Goal: Information Seeking & Learning: Find specific fact

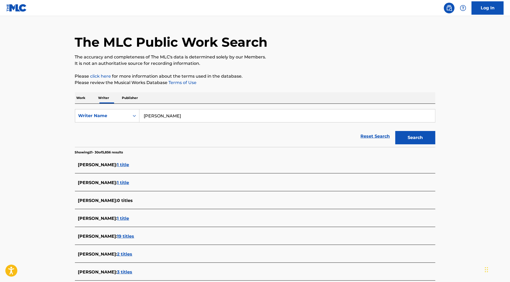
scroll to position [10, 0]
click at [484, 11] on link "Log In" at bounding box center [488, 7] width 32 height 13
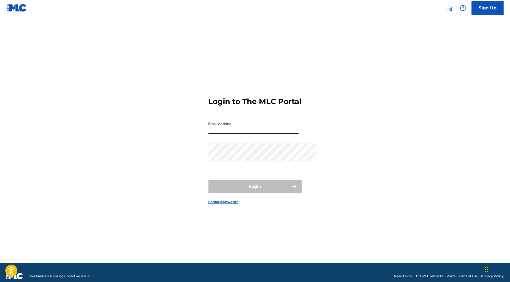
type input "[EMAIL_ADDRESS][DOMAIN_NAME]"
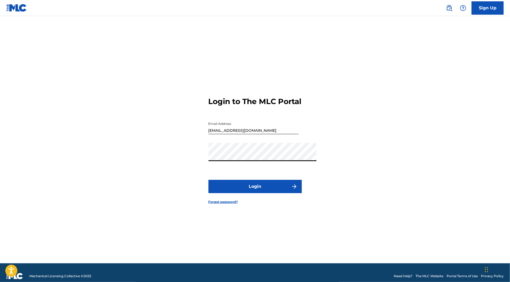
click at [255, 193] on button "Login" at bounding box center [255, 186] width 93 height 13
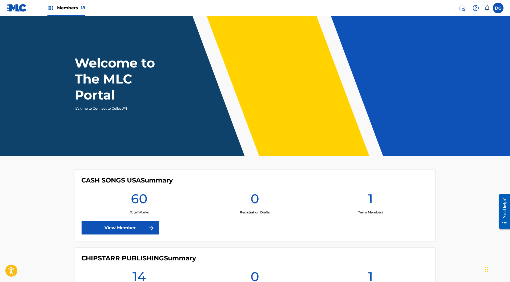
click at [495, 10] on label at bounding box center [498, 8] width 11 height 11
click at [499, 8] on input "[PERSON_NAME] [EMAIL_ADDRESS][DOMAIN_NAME] Notification Preferences Profile Log…" at bounding box center [499, 8] width 0 height 0
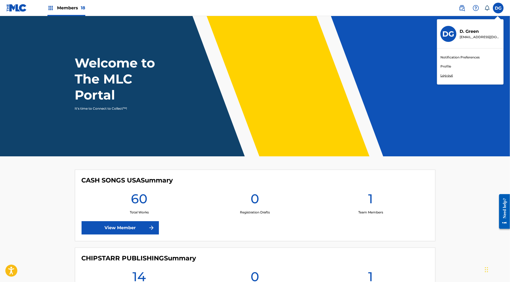
click at [443, 39] on h3 "DG" at bounding box center [449, 33] width 12 height 9
click at [499, 8] on input "[PERSON_NAME] [EMAIL_ADDRESS][DOMAIN_NAME] Notification Preferences Profile Log…" at bounding box center [499, 8] width 0 height 0
click at [441, 69] on link "Profile" at bounding box center [446, 66] width 11 height 5
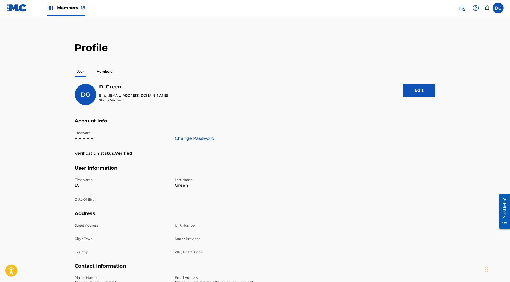
click at [95, 77] on p "Members" at bounding box center [104, 71] width 19 height 11
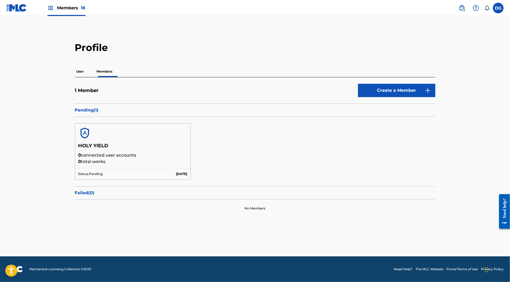
click at [75, 77] on div "User Members" at bounding box center [255, 71] width 361 height 11
click at [75, 77] on p "User" at bounding box center [80, 71] width 11 height 11
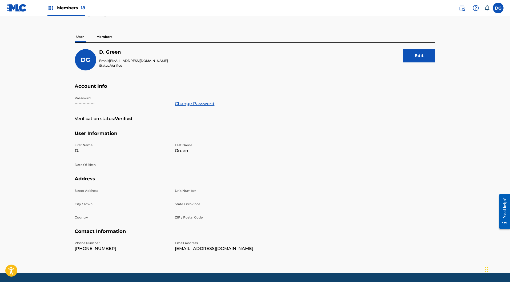
scroll to position [18, 0]
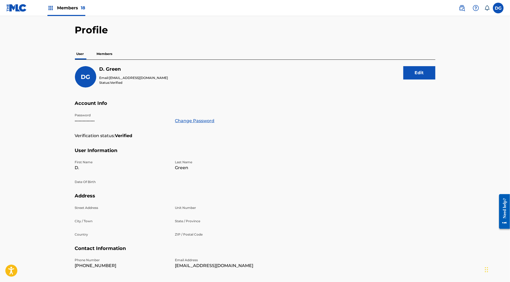
click at [95, 59] on p "Members" at bounding box center [104, 53] width 19 height 11
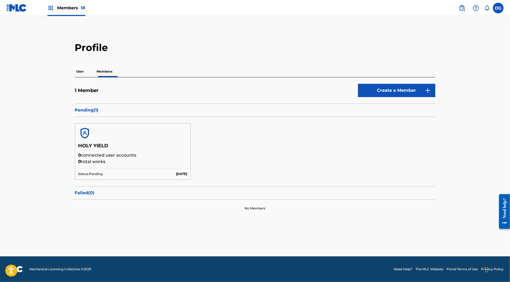
click at [75, 77] on p "User" at bounding box center [80, 71] width 11 height 11
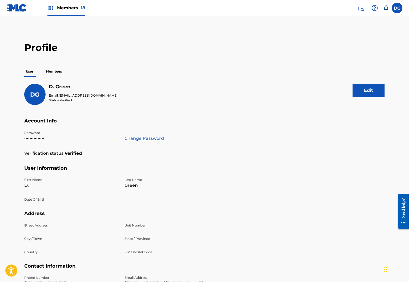
click at [45, 77] on p "Members" at bounding box center [54, 71] width 19 height 11
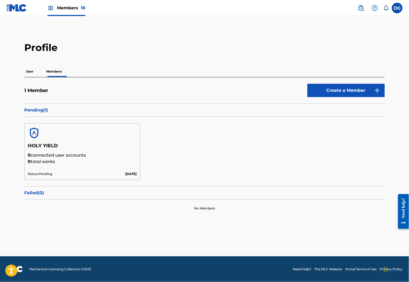
click at [342, 97] on link "Create a Member" at bounding box center [346, 90] width 77 height 13
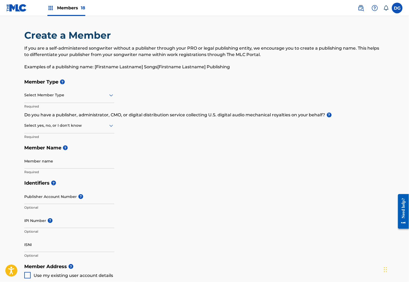
click at [79, 98] on div at bounding box center [69, 95] width 90 height 7
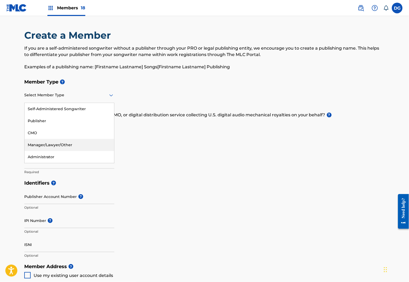
click at [135, 177] on div "Member Type ? Manager/Lawyer/Other, 4 of 5. 5 results available. Use Up and Dow…" at bounding box center [204, 126] width 361 height 101
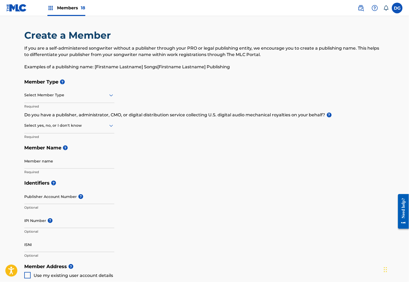
click at [65, 103] on div "Select Member Type" at bounding box center [69, 95] width 90 height 15
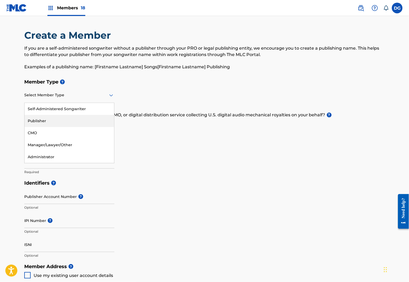
click at [64, 127] on div "Publisher" at bounding box center [70, 121] width 90 height 12
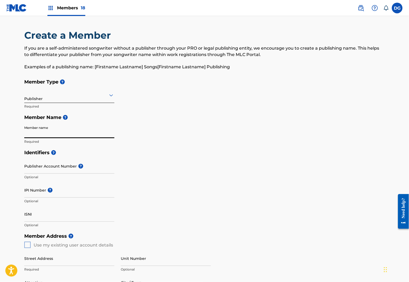
type input "m"
click at [58, 138] on input "Member name" at bounding box center [69, 130] width 90 height 15
click at [55, 138] on input "[PERSON_NAME]" at bounding box center [69, 130] width 90 height 15
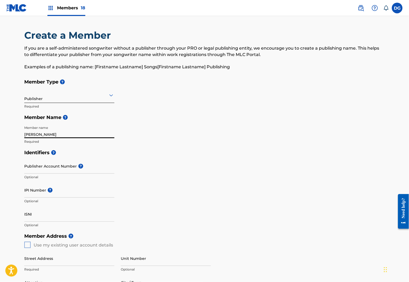
type input "[PERSON_NAME]"
click at [74, 174] on input "Publisher Account Number ?" at bounding box center [69, 165] width 90 height 15
click at [43, 174] on input "Publisher Account Number ?" at bounding box center [69, 165] width 90 height 15
paste input "305492"
type input "305492"
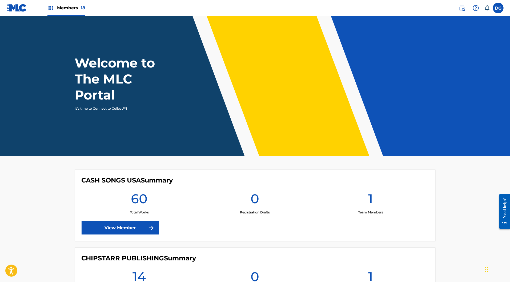
click at [459, 11] on img at bounding box center [462, 8] width 6 height 6
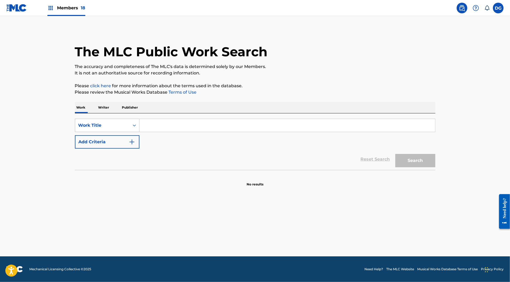
click at [101, 129] on div "Work Title" at bounding box center [102, 125] width 48 height 6
click at [425, 89] on p "Please click here for more information about the terms used in the database." at bounding box center [255, 86] width 361 height 6
click at [94, 129] on div "Work Title" at bounding box center [102, 125] width 48 height 6
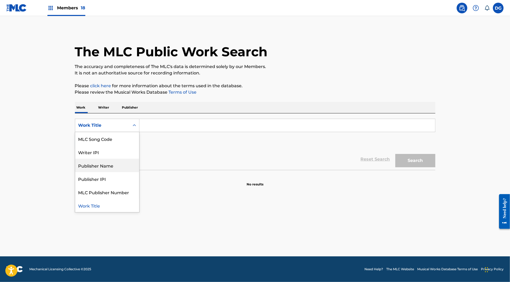
scroll to position [0, 0]
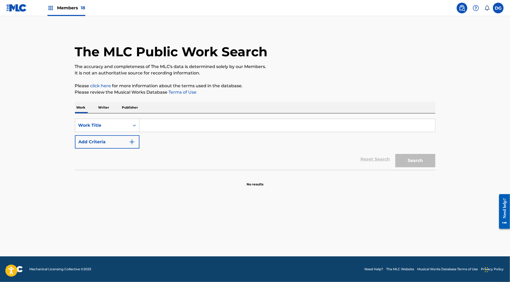
click at [168, 132] on input "Search Form" at bounding box center [287, 125] width 296 height 13
type input "d"
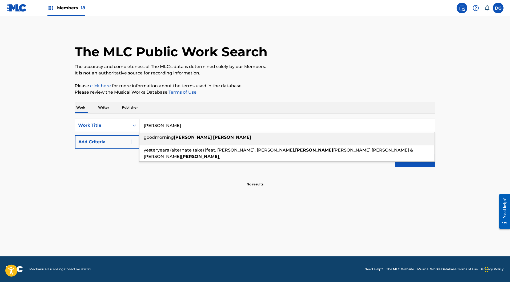
type input "[PERSON_NAME]"
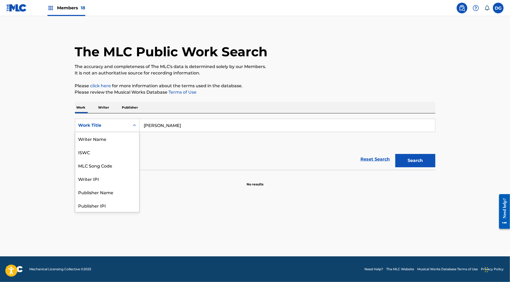
click at [95, 129] on div "Work Title" at bounding box center [102, 125] width 48 height 6
click at [85, 145] on div "Writer Name" at bounding box center [107, 138] width 64 height 13
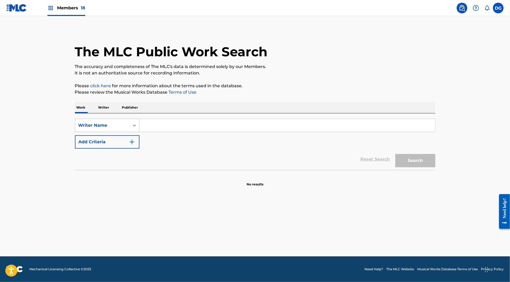
click at [95, 129] on div "Writer Name" at bounding box center [102, 125] width 48 height 6
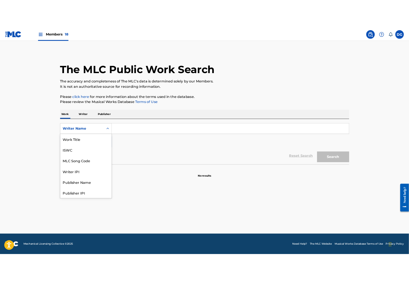
scroll to position [38, 0]
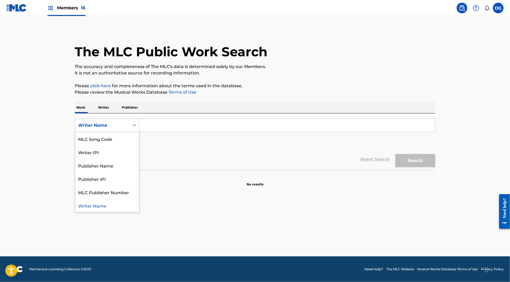
click at [97, 113] on p "Writer" at bounding box center [104, 107] width 14 height 11
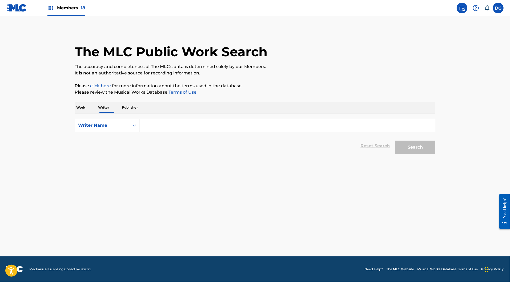
click at [140, 132] on input "Search Form" at bounding box center [287, 125] width 296 height 13
click at [130, 130] on div "Search Form" at bounding box center [135, 126] width 10 height 10
click at [168, 132] on input "[PERSON_NAME]" at bounding box center [287, 125] width 296 height 13
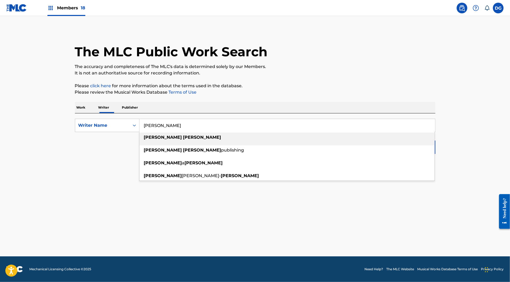
drag, startPoint x: 168, startPoint y: 144, endPoint x: 169, endPoint y: 141, distance: 2.8
click at [169, 132] on input "[PERSON_NAME]" at bounding box center [287, 125] width 296 height 13
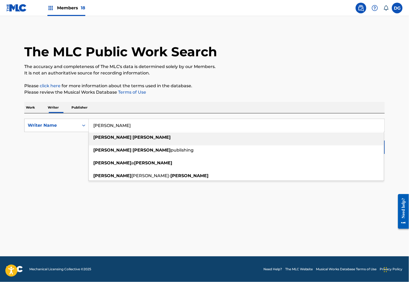
click at [133, 140] on strong "[PERSON_NAME]" at bounding box center [152, 137] width 38 height 5
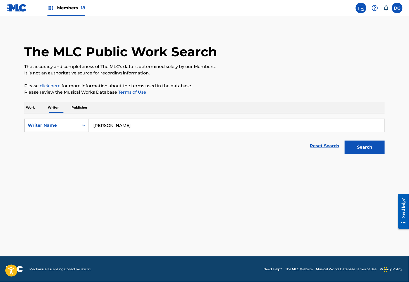
drag, startPoint x: 117, startPoint y: 157, endPoint x: 131, endPoint y: 165, distance: 16.0
click at [131, 157] on div "Reset Search Search" at bounding box center [204, 145] width 361 height 21
click at [113, 132] on input "[PERSON_NAME]" at bounding box center [237, 125] width 296 height 13
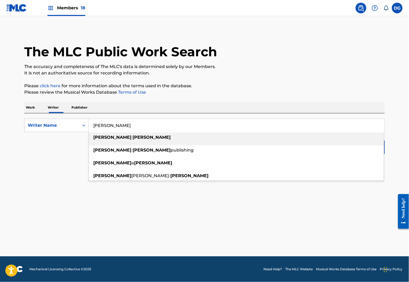
click at [95, 132] on input "[PERSON_NAME]" at bounding box center [237, 125] width 296 height 13
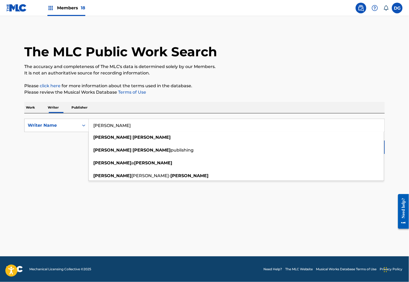
type input "[PERSON_NAME]"
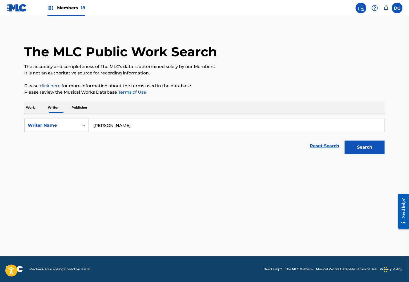
click at [171, 211] on main "The MLC Public Work Search The accuracy and completeness of The MLC's data is d…" at bounding box center [204, 136] width 409 height 240
click at [198, 132] on input "[PERSON_NAME]" at bounding box center [237, 125] width 296 height 13
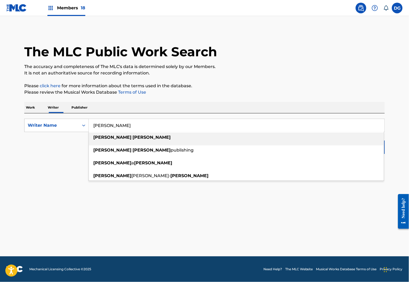
click at [128, 132] on input "[PERSON_NAME]" at bounding box center [237, 125] width 296 height 13
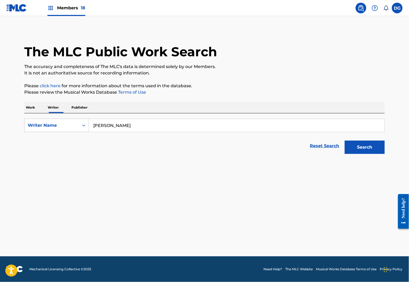
click at [166, 227] on main "The MLC Public Work Search The accuracy and completeness of The MLC's data is d…" at bounding box center [204, 136] width 409 height 240
click at [385, 154] on button "Search" at bounding box center [365, 147] width 40 height 13
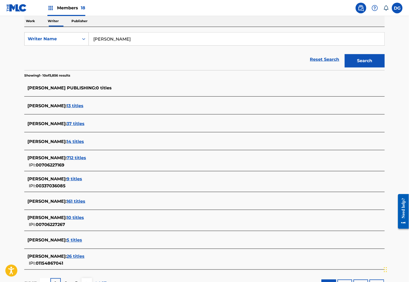
scroll to position [53, 0]
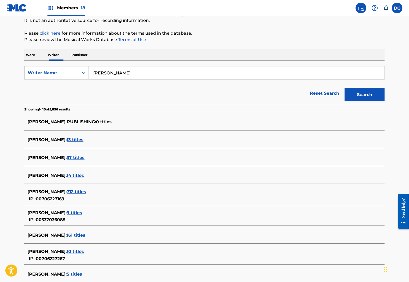
drag, startPoint x: 89, startPoint y: 146, endPoint x: 14, endPoint y: 141, distance: 74.3
click at [24, 129] on div "[PERSON_NAME] PUBLISHING : 0 titles" at bounding box center [204, 122] width 361 height 13
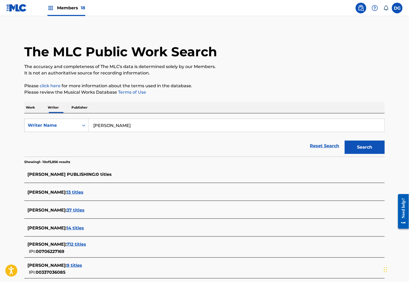
scroll to position [0, 0]
click at [397, 11] on label at bounding box center [397, 8] width 11 height 11
click at [397, 8] on input "[PERSON_NAME] [EMAIL_ADDRESS][DOMAIN_NAME] Notification Preferences Profile Log…" at bounding box center [397, 8] width 0 height 0
click at [345, 60] on link "Notification Preferences" at bounding box center [359, 57] width 39 height 5
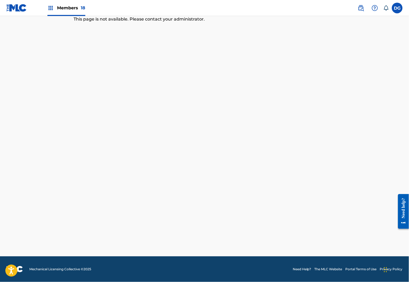
click at [397, 8] on label at bounding box center [397, 8] width 11 height 11
click at [397, 8] on input "[PERSON_NAME] [EMAIL_ADDRESS][DOMAIN_NAME] Notification Preferences Profile Log…" at bounding box center [397, 8] width 0 height 0
click at [344, 65] on div "Notification Preferences Profile Log out" at bounding box center [369, 67] width 66 height 36
click at [397, 8] on input "[PERSON_NAME] [EMAIL_ADDRESS][DOMAIN_NAME] Notification Preferences Profile Log…" at bounding box center [397, 8] width 0 height 0
click at [341, 60] on link "Notification Preferences" at bounding box center [359, 57] width 39 height 5
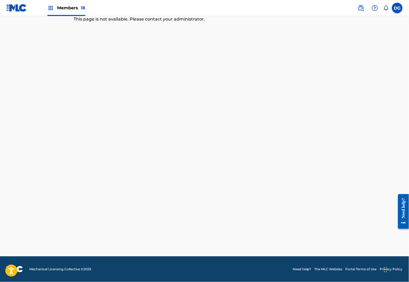
click at [397, 9] on label at bounding box center [397, 8] width 11 height 11
click at [397, 8] on input "[PERSON_NAME] [EMAIL_ADDRESS][DOMAIN_NAME] Notification Preferences Profile Log…" at bounding box center [397, 8] width 0 height 0
click at [358, 11] on img at bounding box center [361, 8] width 6 height 6
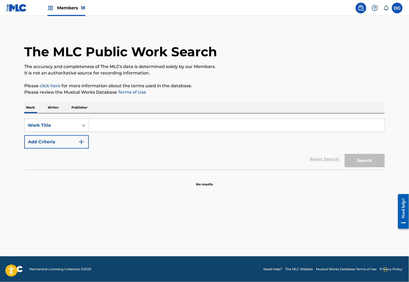
click at [395, 11] on label at bounding box center [397, 8] width 11 height 11
click at [397, 8] on input "[PERSON_NAME] [EMAIL_ADDRESS][DOMAIN_NAME] Notification Preferences Profile Log…" at bounding box center [397, 8] width 0 height 0
click at [349, 60] on link "Notification Preferences" at bounding box center [359, 57] width 39 height 5
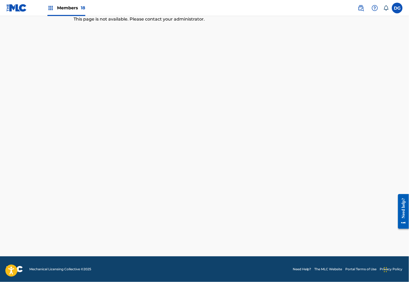
click at [397, 5] on label at bounding box center [397, 8] width 11 height 11
click at [397, 8] on input "[PERSON_NAME] [EMAIL_ADDRESS][DOMAIN_NAME] Notification Preferences Profile Log…" at bounding box center [397, 8] width 0 height 0
click at [340, 69] on link "Profile" at bounding box center [345, 66] width 11 height 5
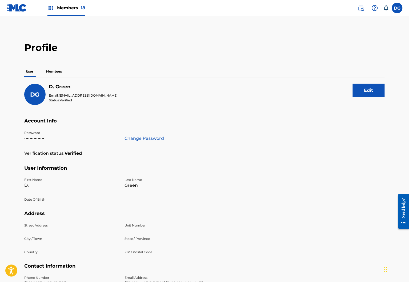
click at [45, 77] on p "Members" at bounding box center [54, 71] width 19 height 11
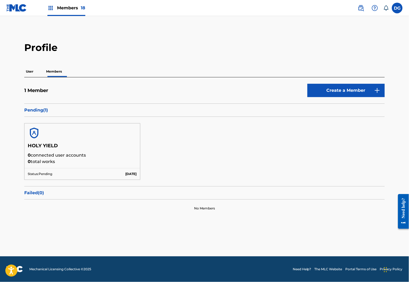
click at [24, 77] on div "User Members" at bounding box center [204, 71] width 361 height 11
click at [24, 77] on p "User" at bounding box center [29, 71] width 11 height 11
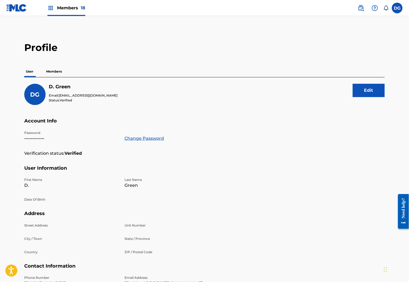
click at [46, 77] on p "Members" at bounding box center [54, 71] width 19 height 11
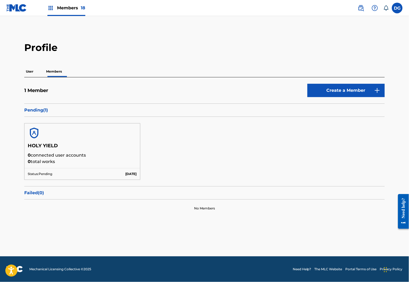
click at [24, 77] on div "User Members" at bounding box center [204, 71] width 361 height 11
click at [24, 77] on p "User" at bounding box center [29, 71] width 11 height 11
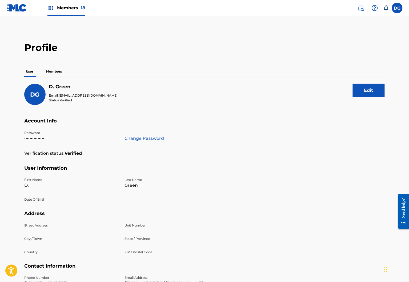
click at [45, 77] on p "Members" at bounding box center [54, 71] width 19 height 11
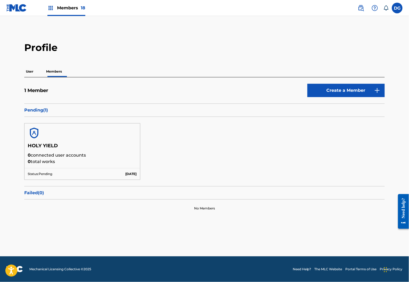
click at [358, 11] on img at bounding box center [361, 8] width 6 height 6
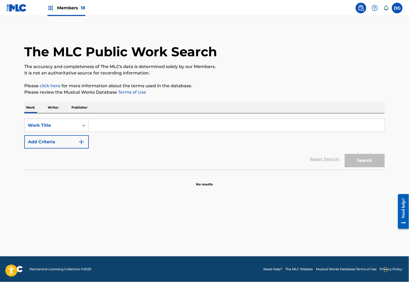
click at [46, 113] on p "Writer" at bounding box center [53, 107] width 14 height 11
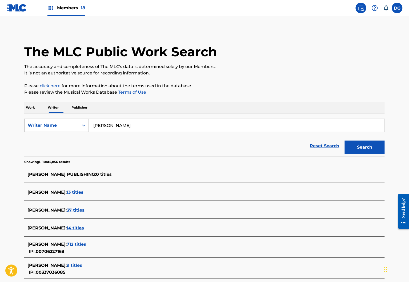
click at [81, 132] on div "Search Form" at bounding box center [84, 125] width 10 height 13
click at [79, 130] on div "Search Form" at bounding box center [84, 126] width 10 height 10
drag, startPoint x: 389, startPoint y: 167, endPoint x: 369, endPoint y: 157, distance: 22.5
click at [371, 154] on button "Search" at bounding box center [365, 147] width 40 height 13
click at [170, 132] on input "[PERSON_NAME]" at bounding box center [237, 125] width 296 height 13
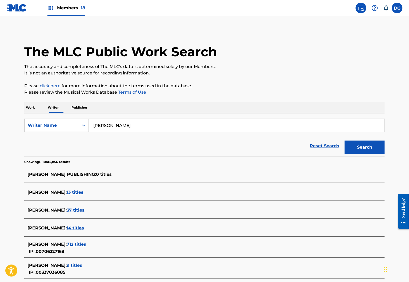
click at [51, 157] on div "Reset Search Search" at bounding box center [204, 145] width 361 height 21
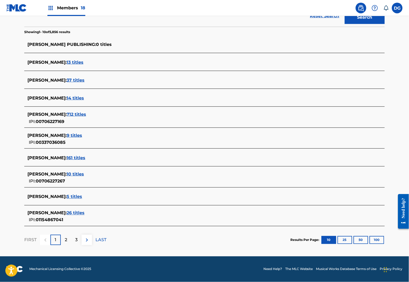
scroll to position [132, 0]
click at [78, 177] on span "10 titles" at bounding box center [75, 174] width 17 height 5
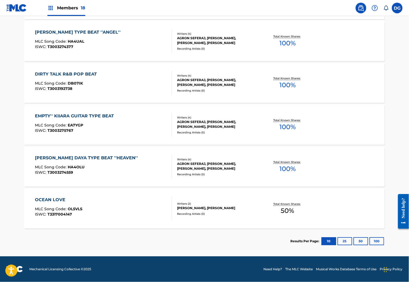
scroll to position [404, 0]
click at [168, 199] on div at bounding box center [170, 209] width 4 height 24
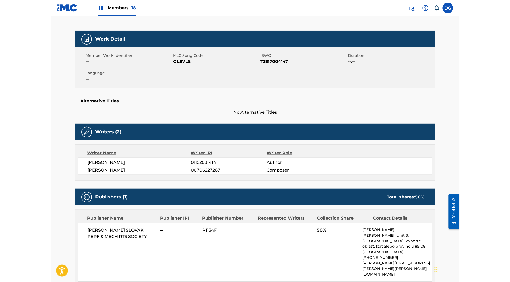
scroll to position [75, 0]
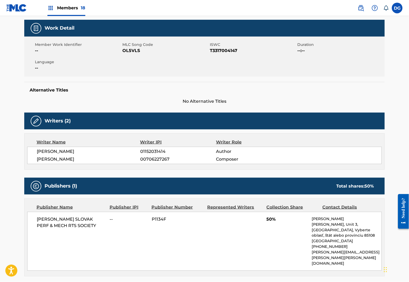
drag, startPoint x: 82, startPoint y: 185, endPoint x: 6, endPoint y: 183, distance: 76.1
click at [18, 183] on div "< Back to public search results Copy work link OCEAN LOVE Work Detail Member Wo…" at bounding box center [204, 136] width 373 height 364
copy span "[PERSON_NAME]"
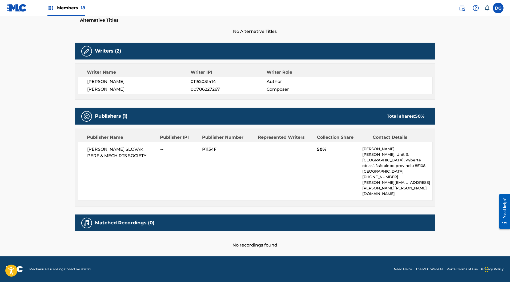
scroll to position [191, 0]
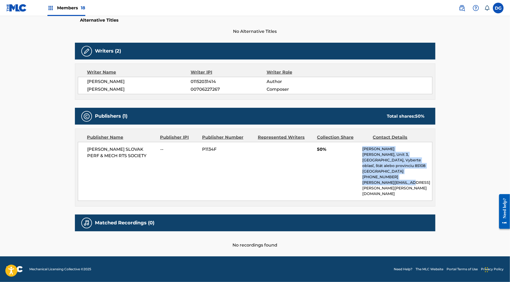
drag, startPoint x: 432, startPoint y: 177, endPoint x: 363, endPoint y: 159, distance: 71.2
click at [363, 159] on div "[PERSON_NAME] SLOVAK PERF & MECH RTS SOCIETY -- P1134F 50% [PERSON_NAME], [STRE…" at bounding box center [255, 171] width 355 height 59
drag, startPoint x: 436, startPoint y: 176, endPoint x: 425, endPoint y: 170, distance: 12.6
click at [425, 170] on div "[PERSON_NAME], [STREET_ADDRESS] [PHONE_NUMBER] [PERSON_NAME][EMAIL_ADDRESS][PER…" at bounding box center [397, 171] width 70 height 50
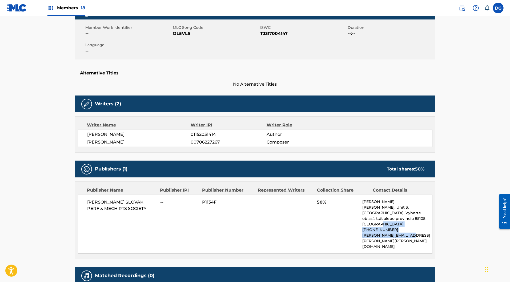
scroll to position [169, 0]
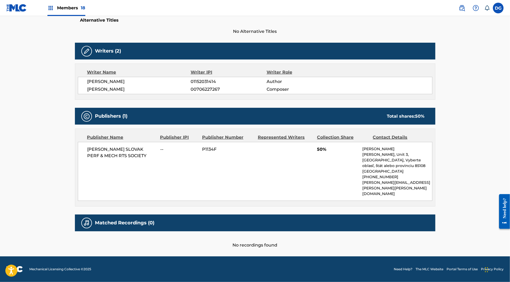
click at [420, 169] on p "[GEOGRAPHIC_DATA], Vyberte oblasť, štát alebo provinciu 85108" at bounding box center [397, 162] width 70 height 11
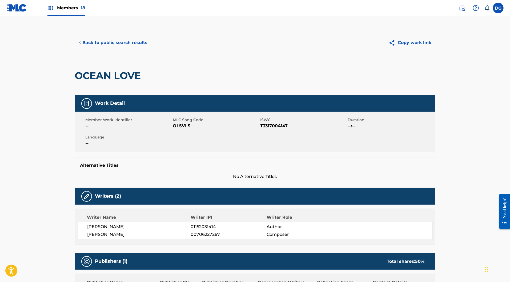
scroll to position [0, 0]
click at [493, 13] on label at bounding box center [498, 8] width 11 height 11
click at [499, 8] on input "[PERSON_NAME] [EMAIL_ADDRESS][DOMAIN_NAME] Notification Preferences Profile Log…" at bounding box center [499, 8] width 0 height 0
click at [495, 9] on div "DG [PERSON_NAME] [EMAIL_ADDRESS][DOMAIN_NAME] Notification Preferences Profile …" at bounding box center [498, 8] width 11 height 11
click at [493, 12] on label at bounding box center [498, 8] width 11 height 11
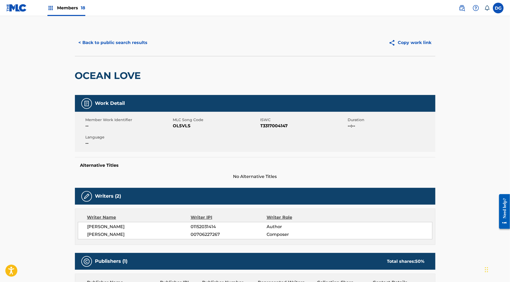
click at [499, 8] on input "[PERSON_NAME] [EMAIL_ADDRESS][DOMAIN_NAME] Notification Preferences Profile Log…" at bounding box center [499, 8] width 0 height 0
click at [493, 12] on div "DG [PERSON_NAME] [EMAIL_ADDRESS][DOMAIN_NAME] Notification Preferences Profile …" at bounding box center [498, 8] width 11 height 11
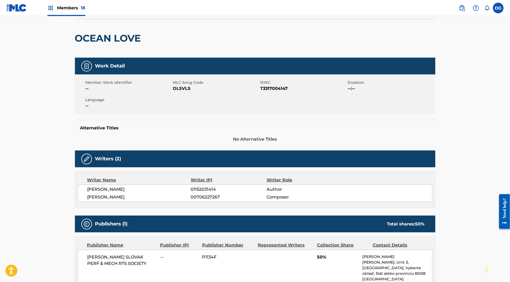
scroll to position [41, 0]
